Goal: Transaction & Acquisition: Purchase product/service

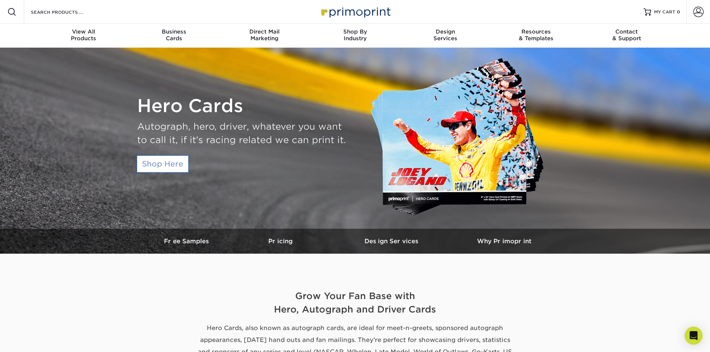
click at [157, 161] on link "Shop Here" at bounding box center [162, 164] width 51 height 16
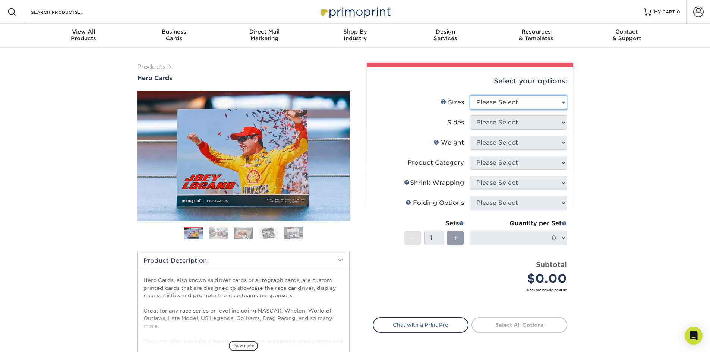
click at [502, 106] on select "Please Select 1.5" x 7" 4" x 6" 5" x 7" 6" x 8" 6" x 8.5" 6" x 9" 7" x 8.5" 7.5…" at bounding box center [518, 102] width 97 height 14
click at [378, 227] on li "Sets - 1 + Quantity per Set 0 (Price includes envelopes)" at bounding box center [470, 238] width 194 height 44
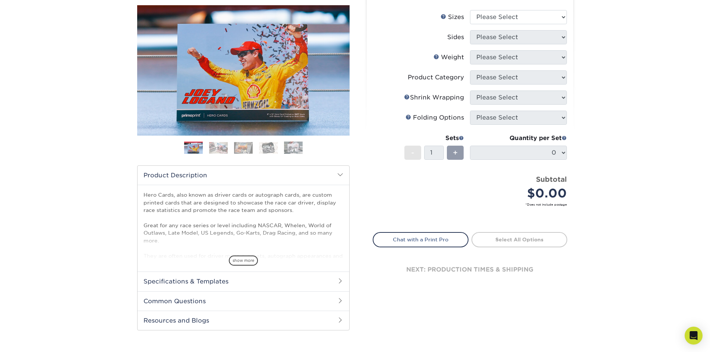
scroll to position [75, 0]
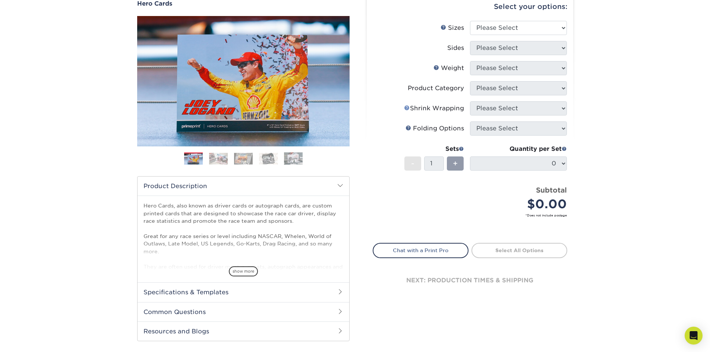
click at [404, 110] on link "Shrink Wrapping Help" at bounding box center [407, 108] width 6 height 6
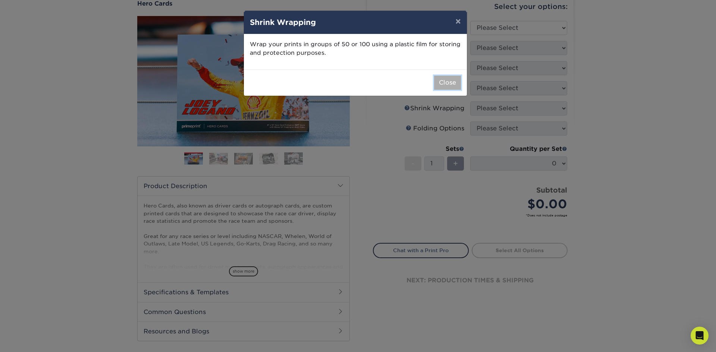
click at [453, 83] on button "Close" at bounding box center [447, 83] width 27 height 14
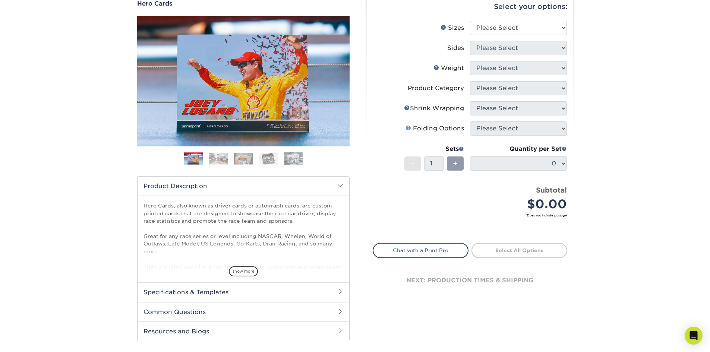
click at [407, 127] on link "Folds Help" at bounding box center [409, 128] width 6 height 6
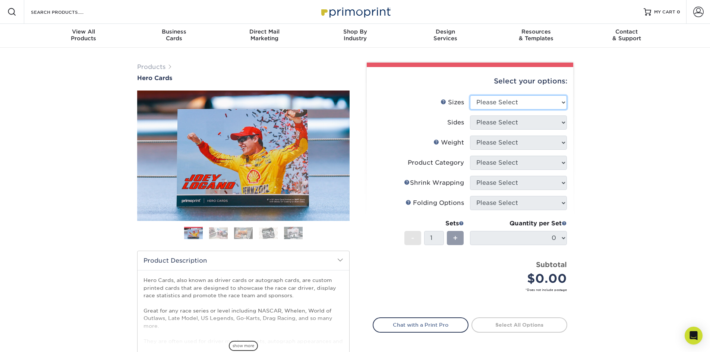
click at [515, 104] on select "Please Select 1.5" x 7" 4" x 6" 5" x 7" 6" x 8" 6" x 8.5" 6" x 9" 7" x 8.5" 7.5…" at bounding box center [518, 102] width 97 height 14
select select "4.00x6.00"
click at [470, 95] on select "Please Select 1.5" x 7" 4" x 6" 5" x 7" 6" x 8" 6" x 8.5" 6" x 9" 7" x 8.5" 7.5…" at bounding box center [518, 102] width 97 height 14
click at [500, 123] on select "Please Select Print Both Sides Print Front Only" at bounding box center [518, 123] width 97 height 14
select select "32d3c223-f82c-492b-b915-ba065a00862f"
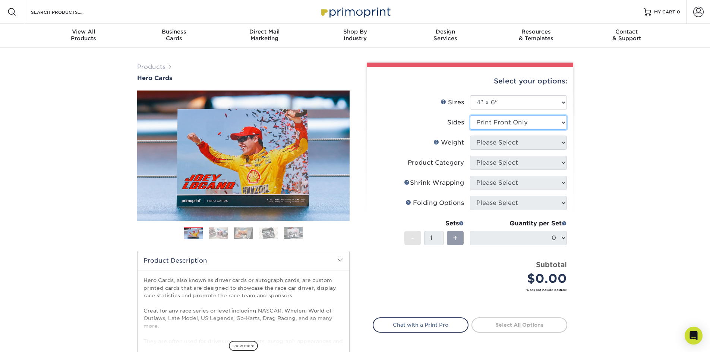
click at [470, 116] on select "Please Select Print Both Sides Print Front Only" at bounding box center [518, 123] width 97 height 14
click at [521, 145] on select "Please Select 14PT 100LB 16PT" at bounding box center [518, 143] width 97 height 14
click at [439, 144] on link "Weight Help" at bounding box center [437, 142] width 6 height 6
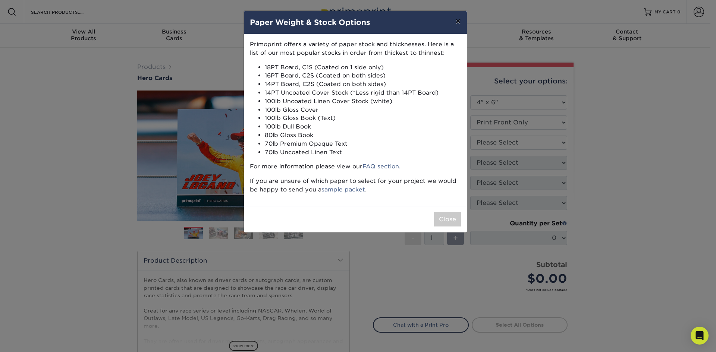
click at [458, 23] on button "×" at bounding box center [457, 21] width 17 height 21
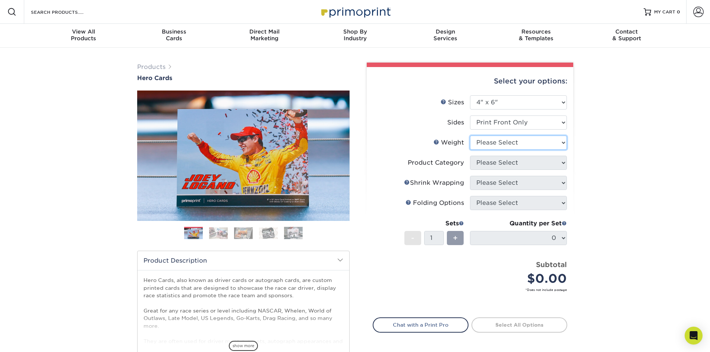
drag, startPoint x: 488, startPoint y: 137, endPoint x: 491, endPoint y: 142, distance: 5.7
click at [488, 137] on select "Please Select 14PT 100LB 16PT" at bounding box center [518, 143] width 97 height 14
click at [433, 139] on label "Weight Help Weight" at bounding box center [421, 143] width 97 height 14
click at [436, 144] on link "Weight Help" at bounding box center [437, 142] width 6 height 6
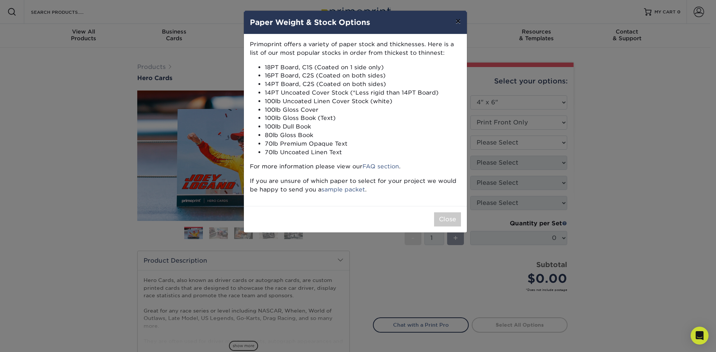
click at [462, 21] on button "×" at bounding box center [457, 21] width 17 height 21
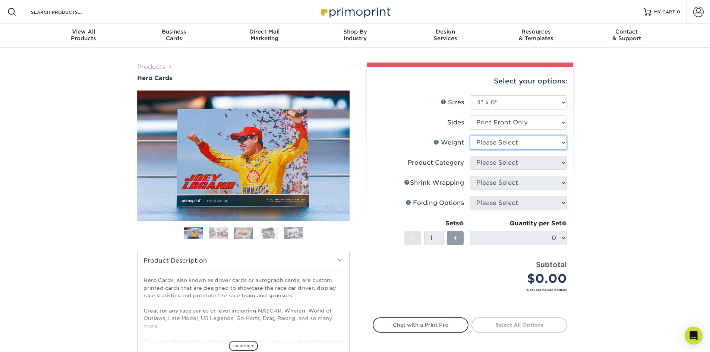
click at [501, 143] on select "Please Select 14PT 100LB 16PT" at bounding box center [518, 143] width 97 height 14
select select "16PT"
click at [470, 136] on select "Please Select 14PT 100LB 16PT" at bounding box center [518, 143] width 97 height 14
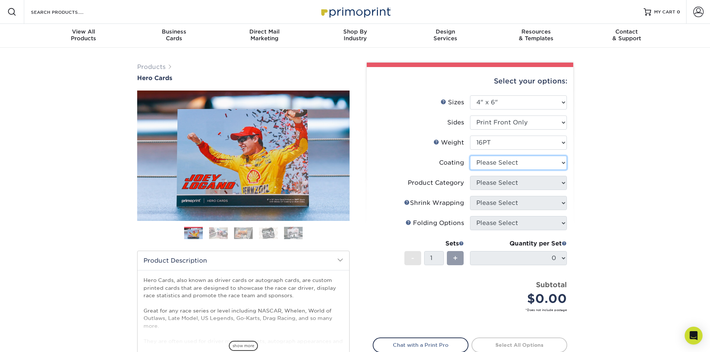
click at [503, 165] on select at bounding box center [518, 163] width 97 height 14
click at [470, 156] on select at bounding box center [518, 163] width 97 height 14
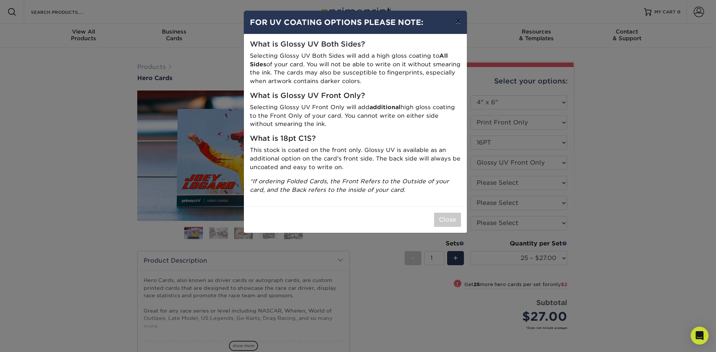
click at [457, 23] on button "×" at bounding box center [457, 21] width 17 height 21
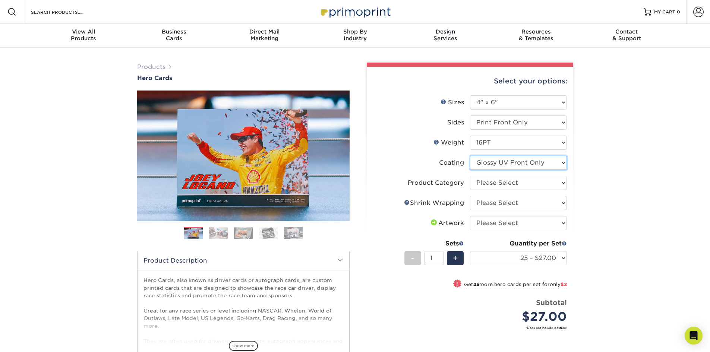
click at [499, 158] on select at bounding box center [518, 163] width 97 height 14
click at [470, 156] on select at bounding box center [518, 163] width 97 height 14
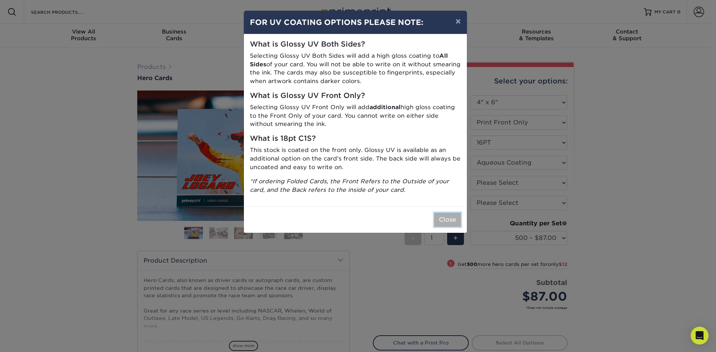
click at [448, 220] on button "Close" at bounding box center [447, 220] width 27 height 14
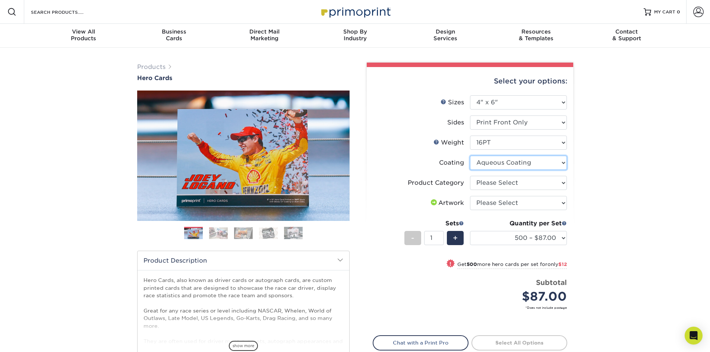
click at [476, 165] on select at bounding box center [518, 163] width 97 height 14
select select "121bb7b5-3b4d-429f-bd8d-bbf80e953313"
click at [470, 156] on select at bounding box center [518, 163] width 97 height 14
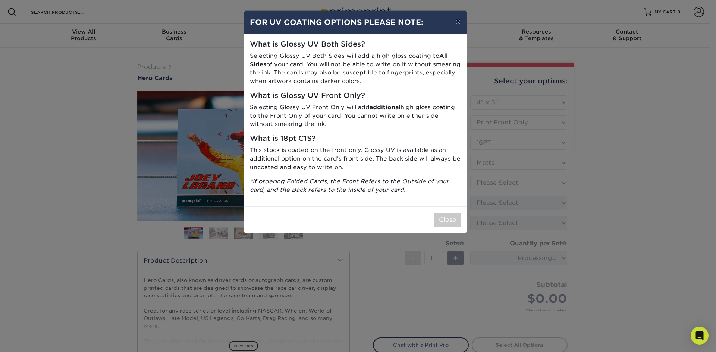
click at [462, 21] on button "×" at bounding box center [457, 21] width 17 height 21
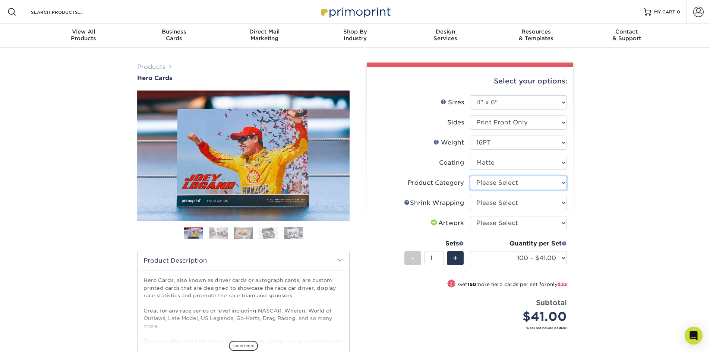
click at [493, 185] on select "Please Select Postcards" at bounding box center [518, 183] width 97 height 14
select select "9b7272e0-d6c8-4c3c-8e97-d3a1bcdab858"
click at [470, 176] on select "Please Select Postcards" at bounding box center [518, 183] width 97 height 14
drag, startPoint x: 497, startPoint y: 203, endPoint x: 498, endPoint y: 208, distance: 4.7
click at [497, 203] on select "Please Select No Shrink Wrapping Shrink Wrap 100 Per Package Shrink Wrap 50 Per…" at bounding box center [518, 203] width 97 height 14
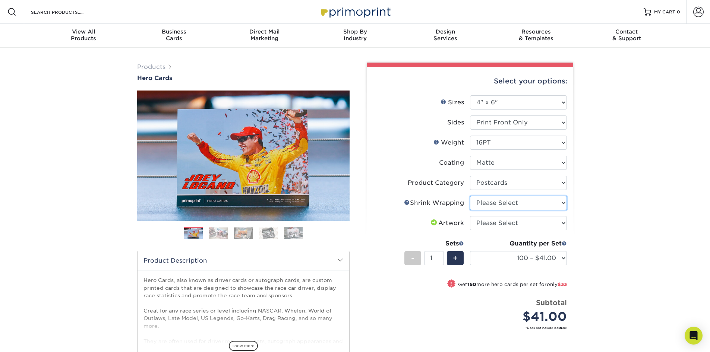
click at [470, 196] on select "Please Select No Shrink Wrapping Shrink Wrap 100 Per Package Shrink Wrap 50 Per…" at bounding box center [518, 203] width 97 height 14
click at [532, 204] on select "Please Select No Shrink Wrapping Shrink Wrap 100 Per Package Shrink Wrap 50 Per…" at bounding box center [518, 203] width 97 height 14
select select "c8749376-e7da-41d0-b3dc-647faf84d907"
click at [470, 196] on select "Please Select No Shrink Wrapping Shrink Wrap 100 Per Package Shrink Wrap 50 Per…" at bounding box center [518, 203] width 97 height 14
click at [502, 223] on select "Please Select I will upload files I need a design - $150" at bounding box center [518, 223] width 97 height 14
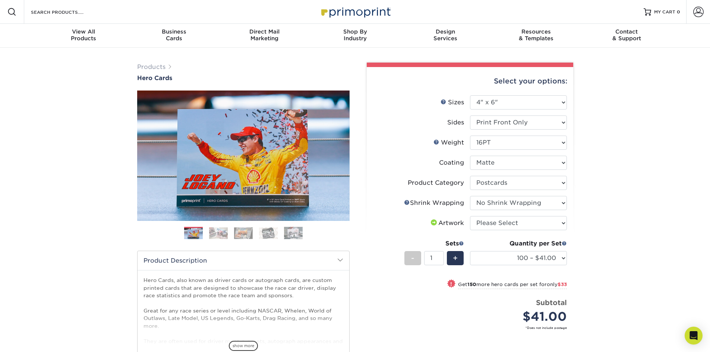
click at [407, 224] on label "Artwork" at bounding box center [421, 223] width 97 height 14
click at [506, 257] on select "100 – $41.00 250 – $74.00 500 – $88.00 1000 – $99.00 2500 – $205.00 5000 – $304…" at bounding box center [518, 258] width 97 height 14
click at [505, 258] on select "100 – $41.00 250 – $74.00 500 – $88.00 1000 – $99.00 2500 – $205.00 5000 – $304…" at bounding box center [518, 258] width 97 height 14
click at [492, 228] on select "Please Select I will upload files I need a design - $150" at bounding box center [518, 223] width 97 height 14
select select "upload"
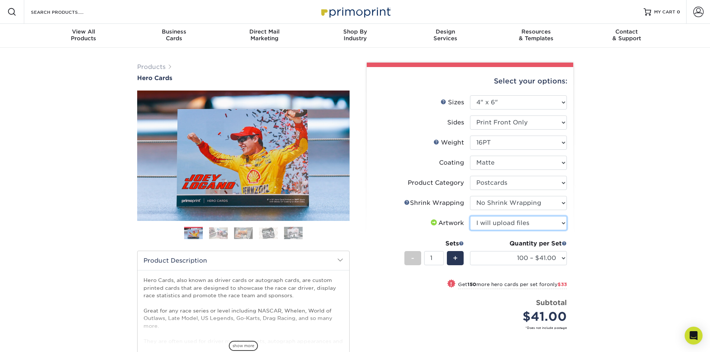
click at [470, 216] on select "Please Select I will upload files I need a design - $150" at bounding box center [518, 223] width 97 height 14
click at [450, 283] on span "!" at bounding box center [451, 284] width 2 height 8
select select "250 – $74.00"
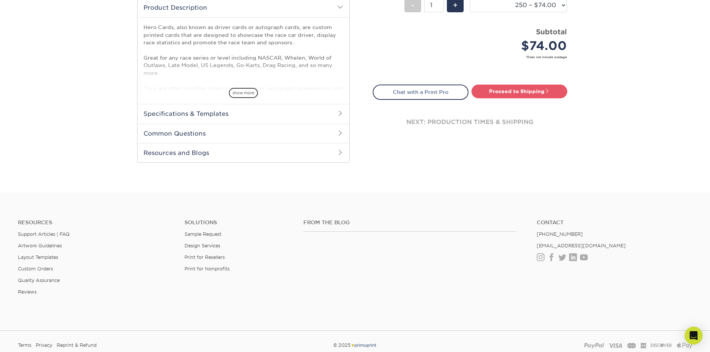
scroll to position [261, 0]
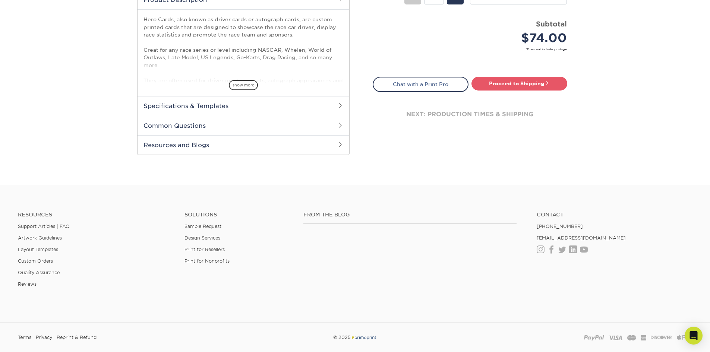
click at [278, 108] on h2 "Specifications & Templates" at bounding box center [244, 105] width 212 height 19
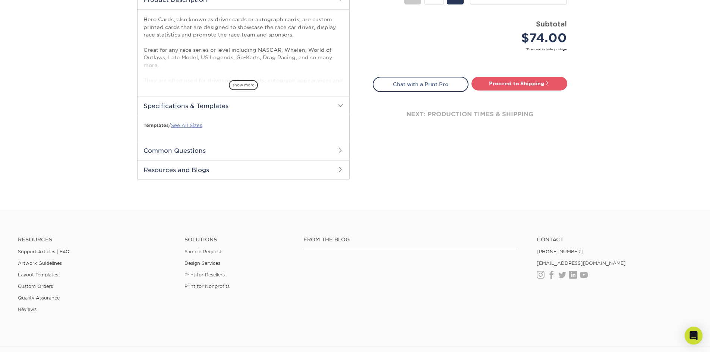
click at [195, 125] on link "See All Sizes" at bounding box center [186, 126] width 31 height 6
